Goal: Navigation & Orientation: Find specific page/section

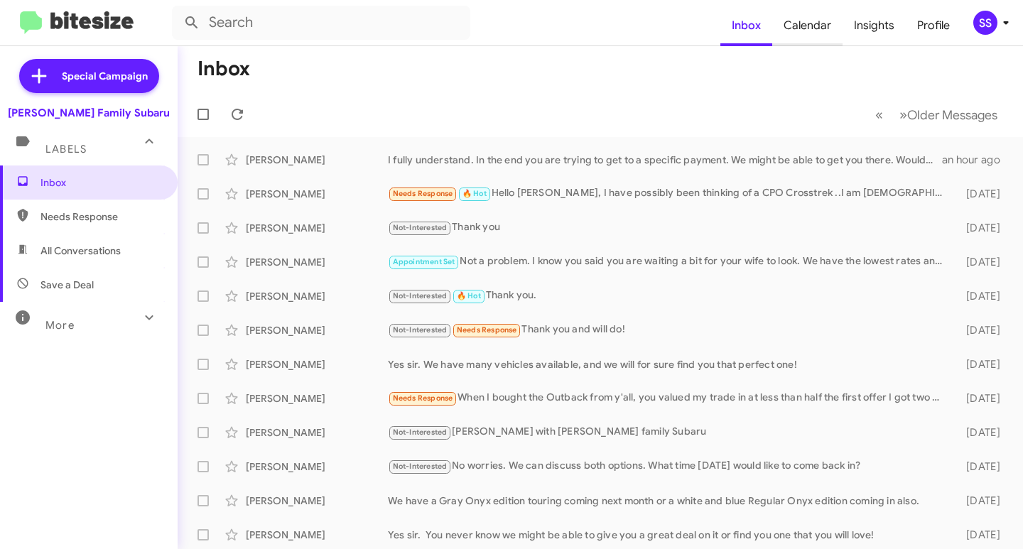
click at [823, 23] on span "Calendar" at bounding box center [807, 25] width 70 height 41
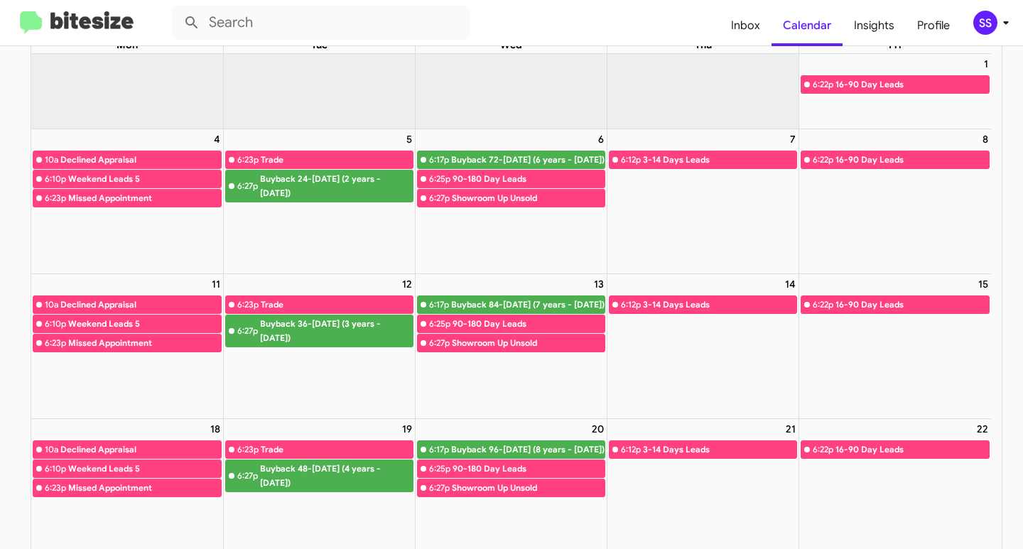
scroll to position [142, 0]
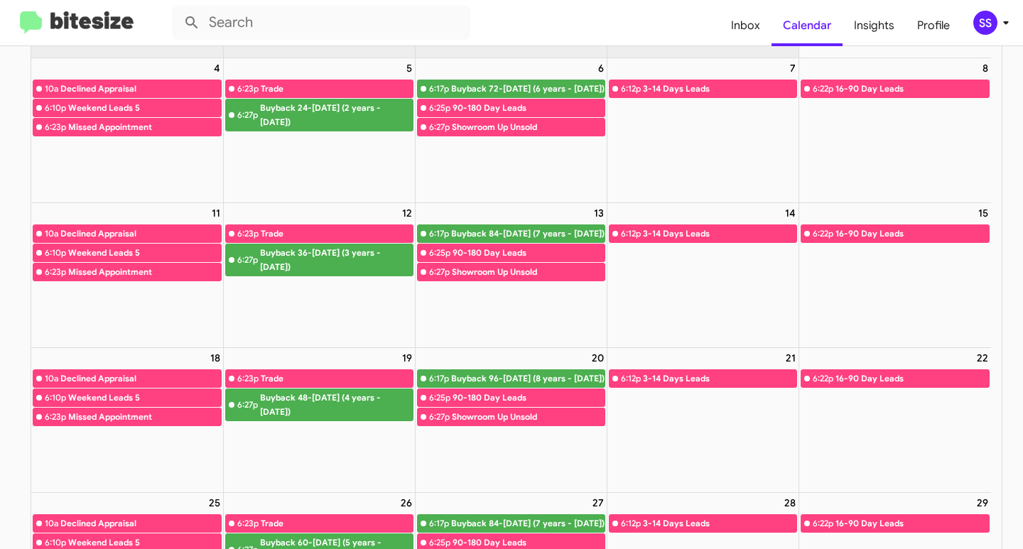
click at [149, 374] on div "Declined Appraisal" at bounding box center [140, 379] width 161 height 14
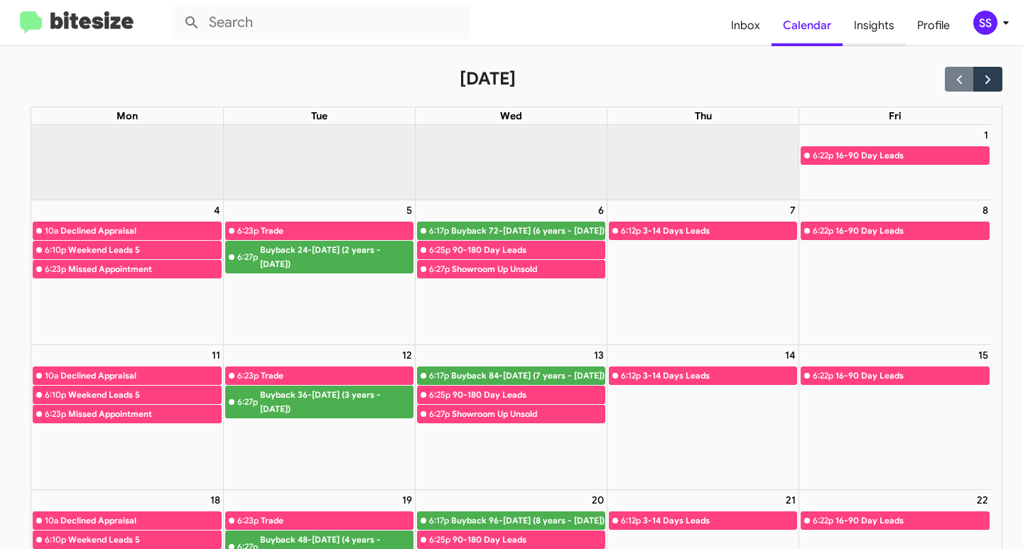
click at [865, 21] on span "Insights" at bounding box center [874, 25] width 63 height 41
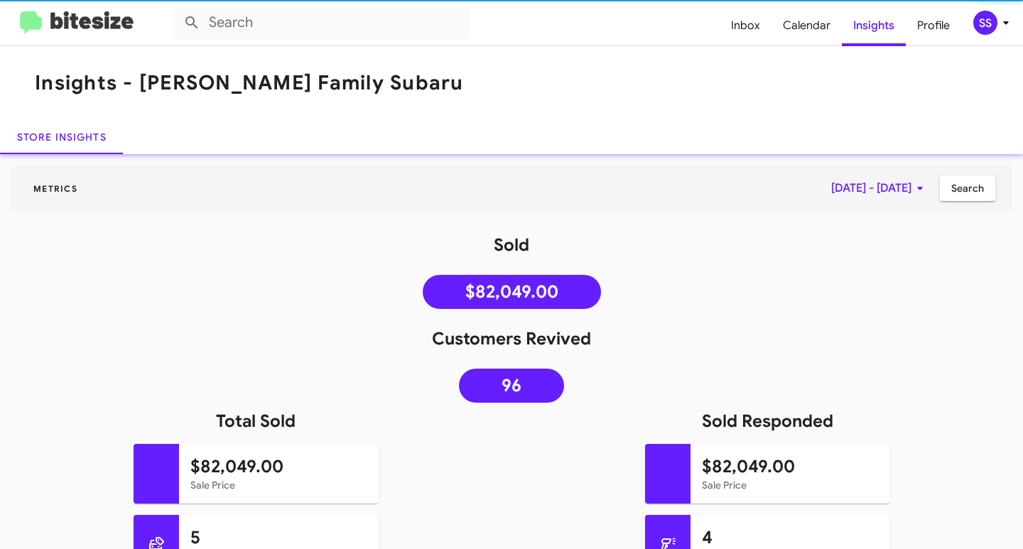
click at [645, 58] on mat-toolbar "Insights - [PERSON_NAME] Family Subaru" at bounding box center [511, 83] width 1023 height 74
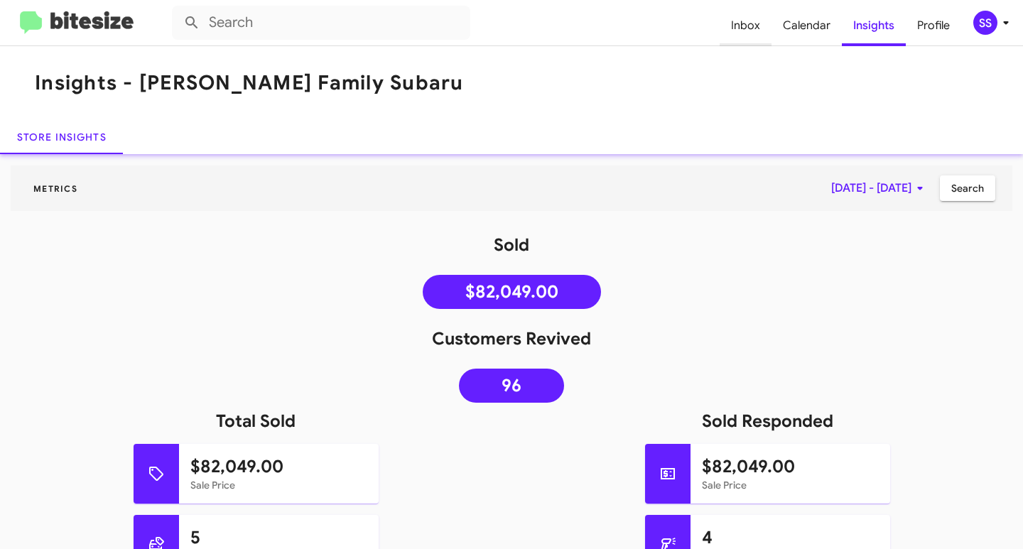
click at [759, 31] on span "Inbox" at bounding box center [746, 25] width 52 height 41
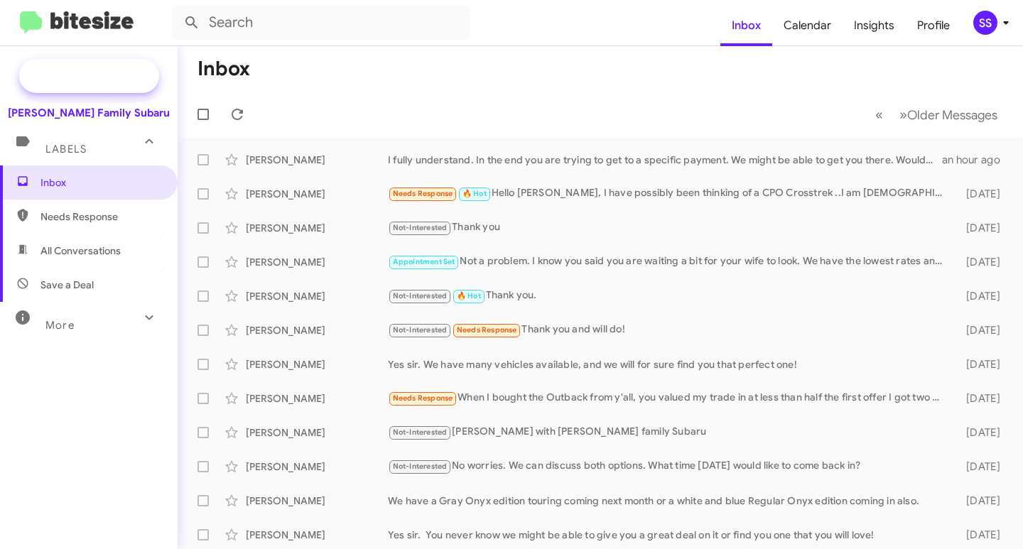
click at [77, 82] on span "Special Campaign" at bounding box center [105, 76] width 86 height 14
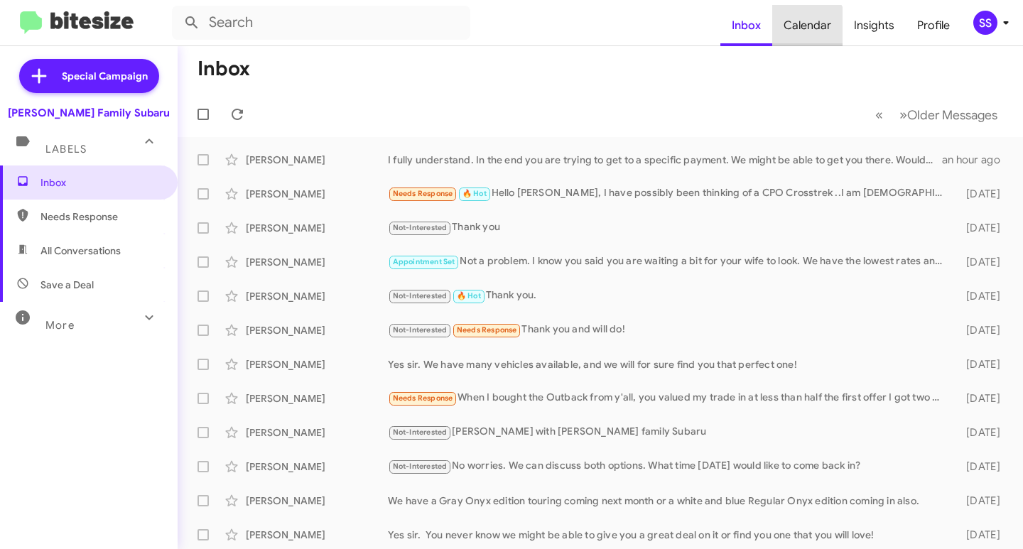
click at [804, 31] on span "Calendar" at bounding box center [807, 25] width 70 height 41
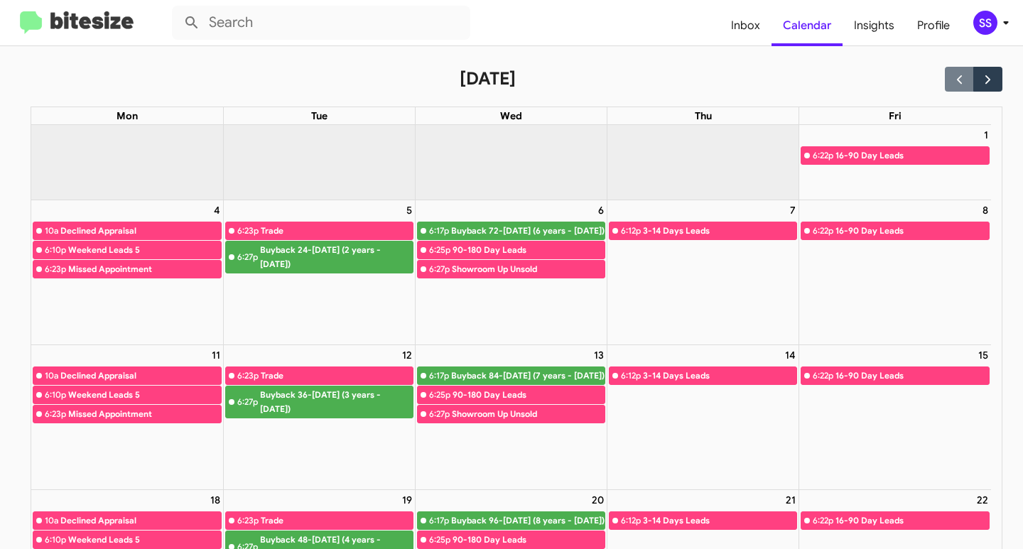
scroll to position [71, 0]
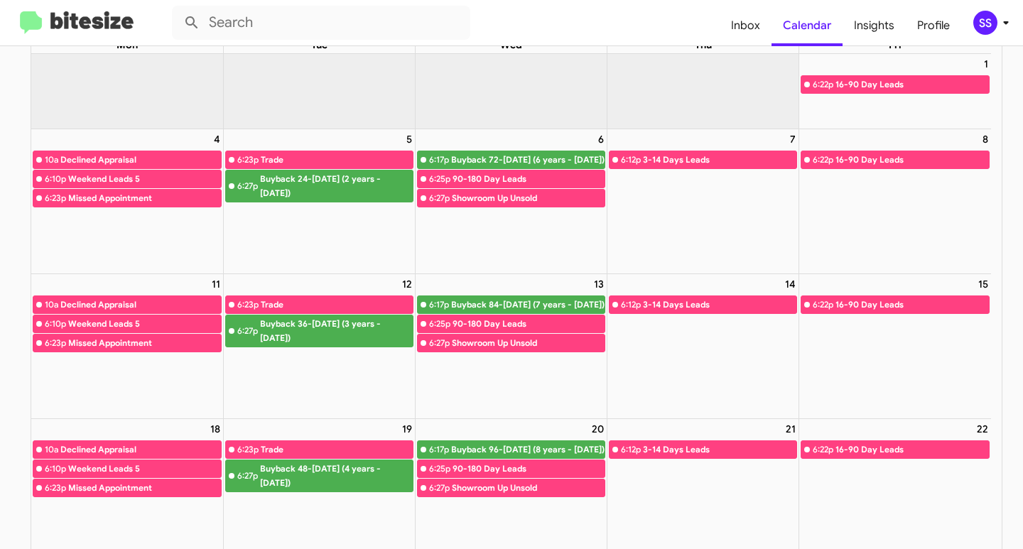
click at [153, 473] on div "Weekend Leads 5" at bounding box center [144, 469] width 153 height 14
click at [146, 493] on link "6:23p Missed Appointment" at bounding box center [127, 488] width 189 height 18
click at [164, 448] on div "Declined Appraisal" at bounding box center [140, 450] width 161 height 14
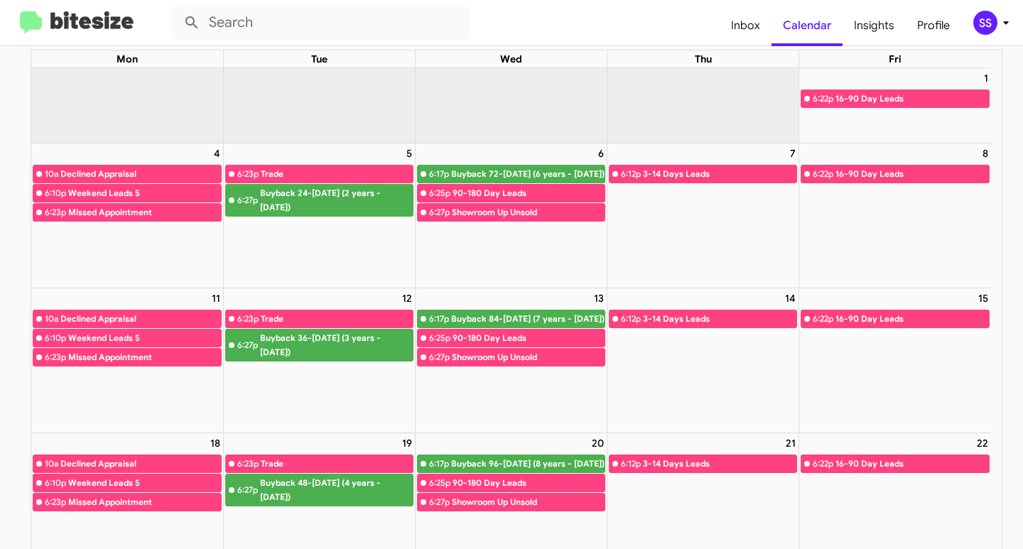
scroll to position [0, 0]
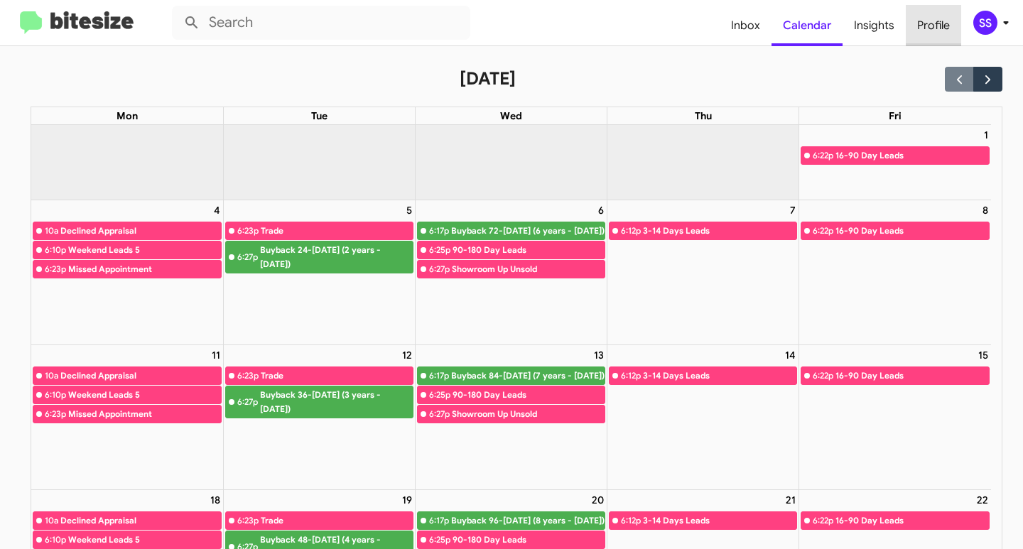
click at [946, 21] on span "Profile" at bounding box center [933, 25] width 55 height 41
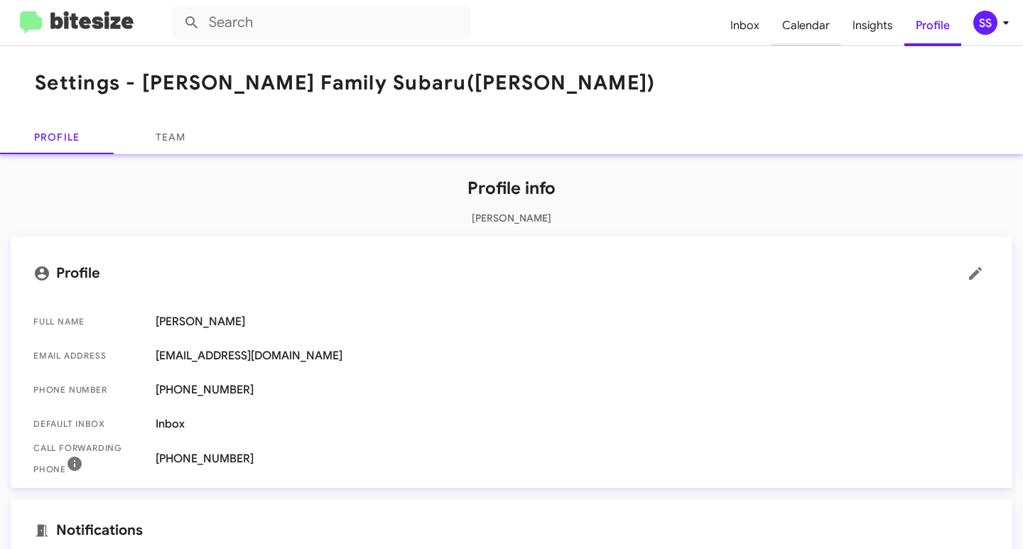
click at [803, 28] on span "Calendar" at bounding box center [806, 25] width 70 height 41
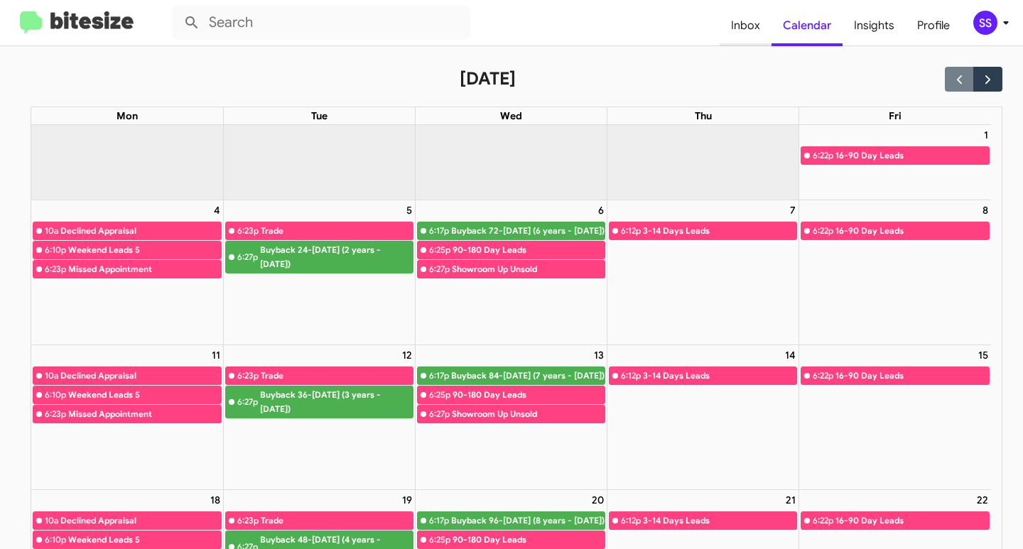
click at [747, 32] on span "Inbox" at bounding box center [746, 25] width 52 height 41
